Goal: Download file/media

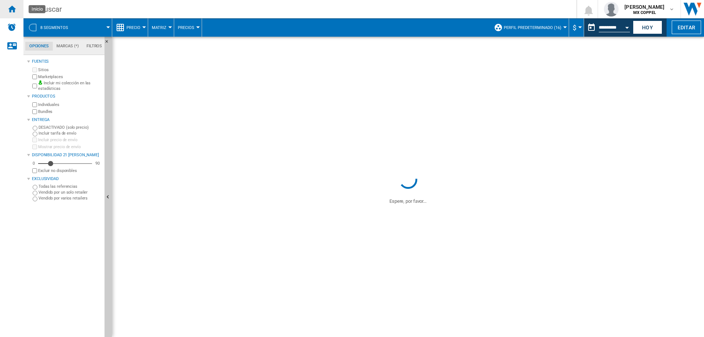
click at [11, 11] on ng-md-icon "Inicio" at bounding box center [11, 8] width 9 height 9
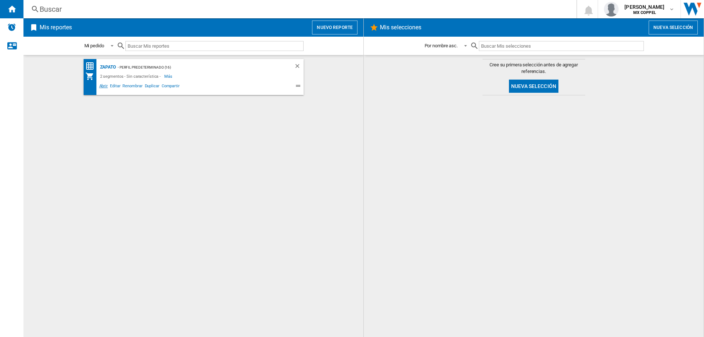
click at [105, 85] on span "Abrir" at bounding box center [103, 87] width 11 height 9
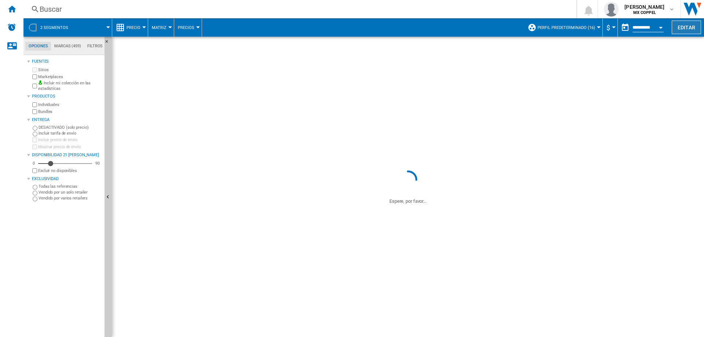
click at [694, 27] on button "Editar" at bounding box center [686, 28] width 29 height 14
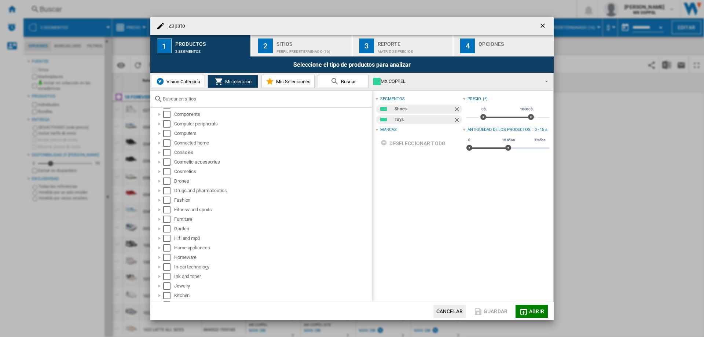
scroll to position [192, 0]
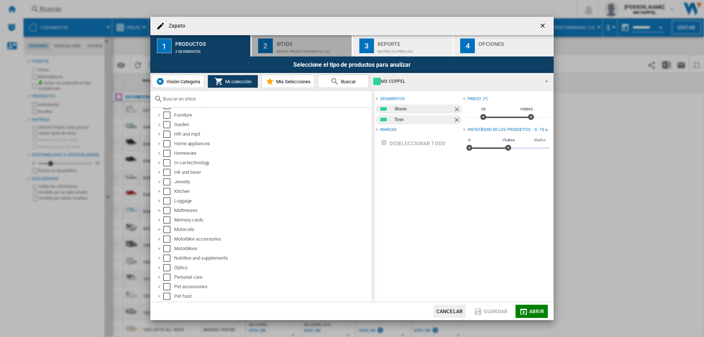
click at [304, 50] on div "Perfil predeterminado (16)" at bounding box center [313, 50] width 72 height 8
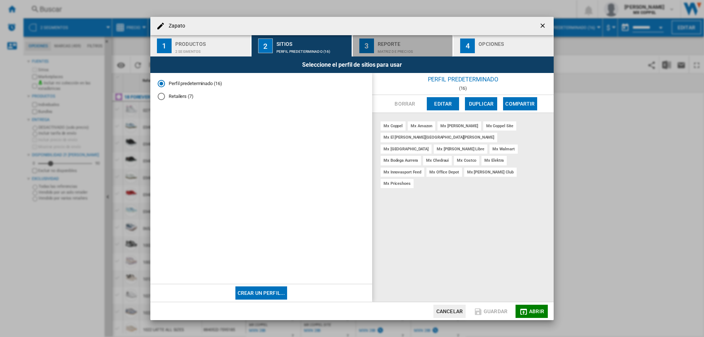
click at [388, 41] on div "Reporte" at bounding box center [414, 42] width 72 height 8
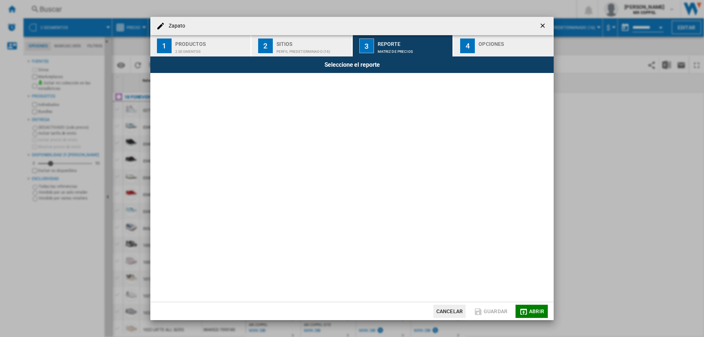
click at [497, 44] on div "Opciones" at bounding box center [515, 42] width 72 height 8
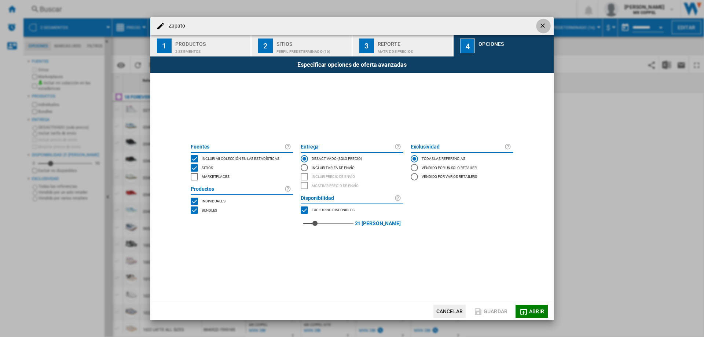
click at [544, 24] on ng-md-icon "getI18NText('BUTTONS.CLOSE_DIALOG')" at bounding box center [543, 26] width 9 height 9
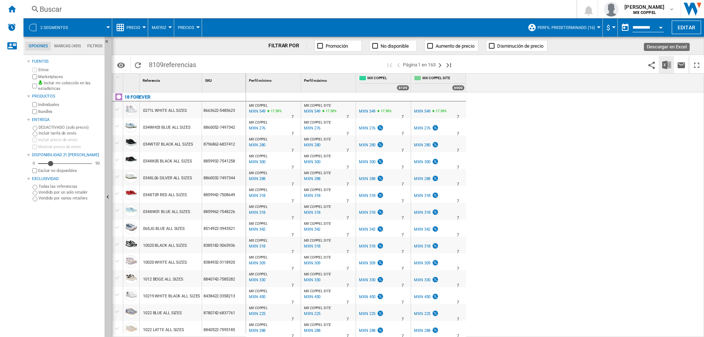
click at [669, 67] on img "Descargar en Excel" at bounding box center [666, 65] width 9 height 9
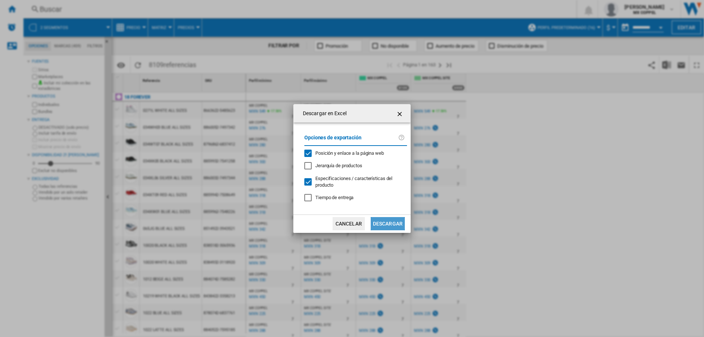
click at [394, 224] on button "Descargar" at bounding box center [388, 223] width 34 height 13
